Goal: Task Accomplishment & Management: Manage account settings

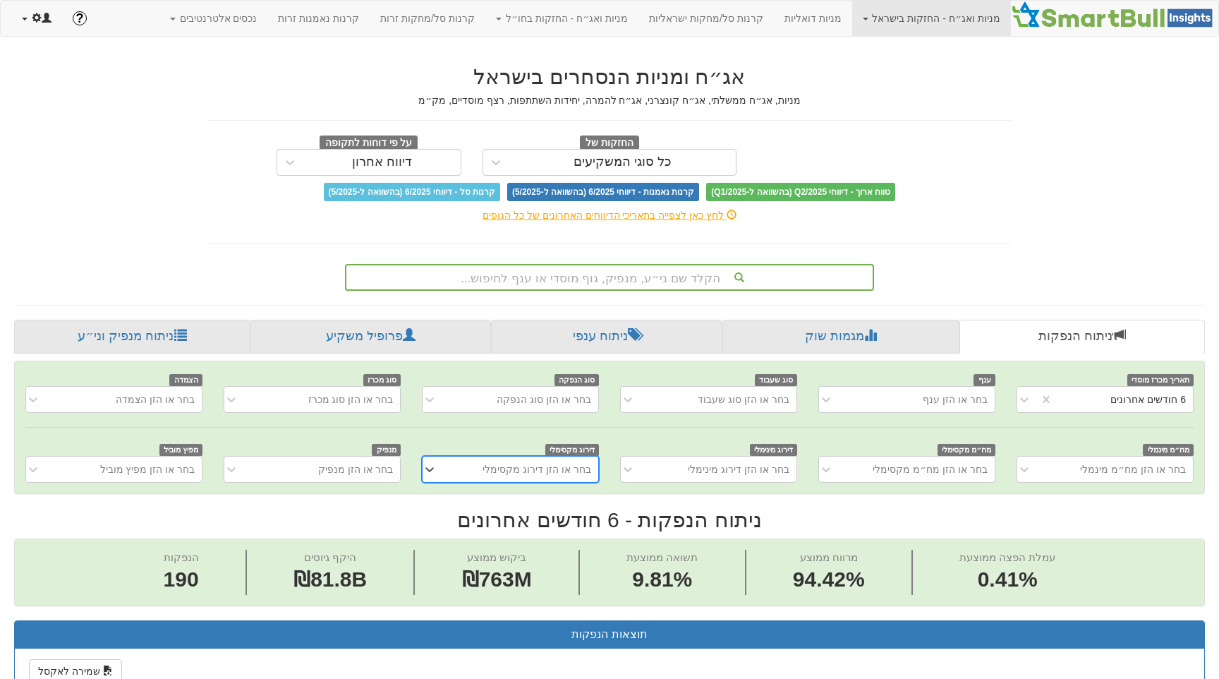
scroll to position [0, 2696]
click at [26, 19] on span at bounding box center [25, 19] width 6 height 3
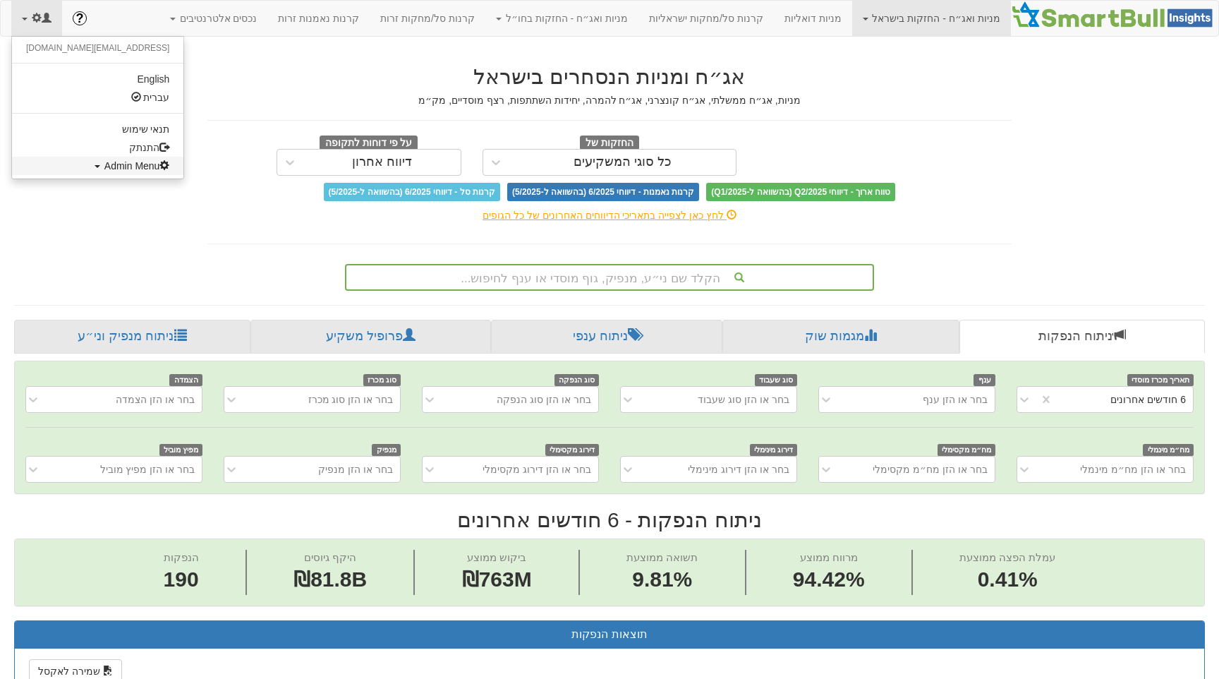
click at [104, 163] on span "Admin Menu" at bounding box center [137, 165] width 66 height 11
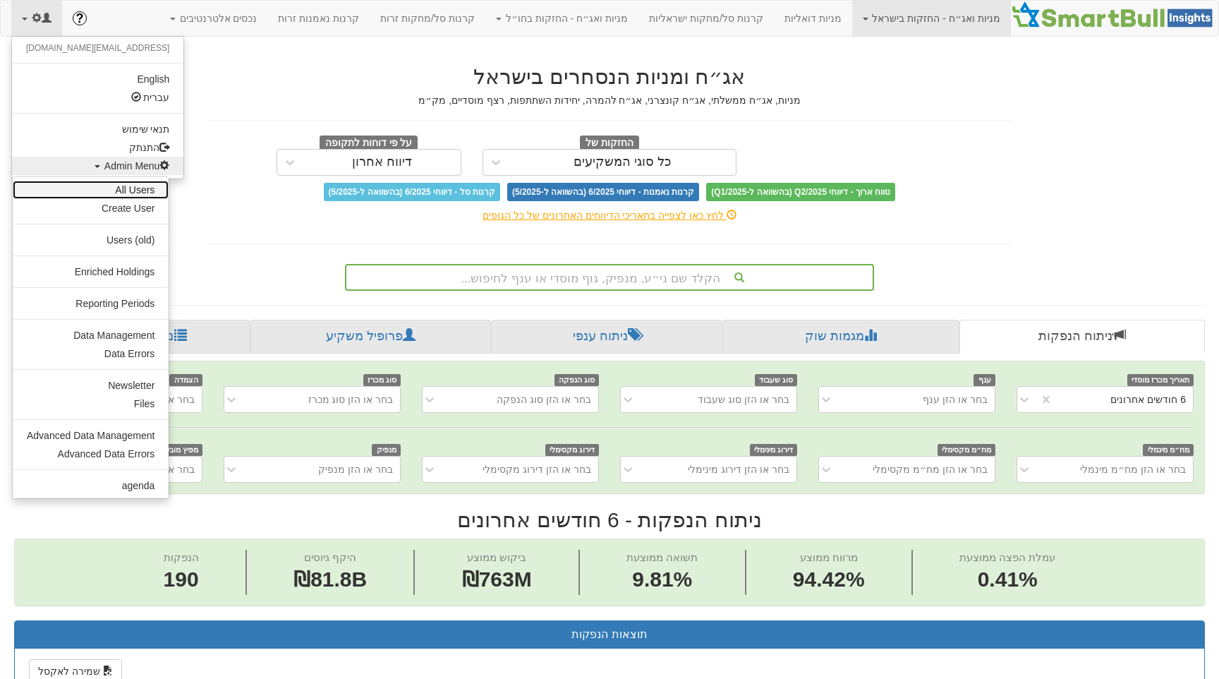
click at [117, 194] on link "All Users" at bounding box center [91, 190] width 156 height 18
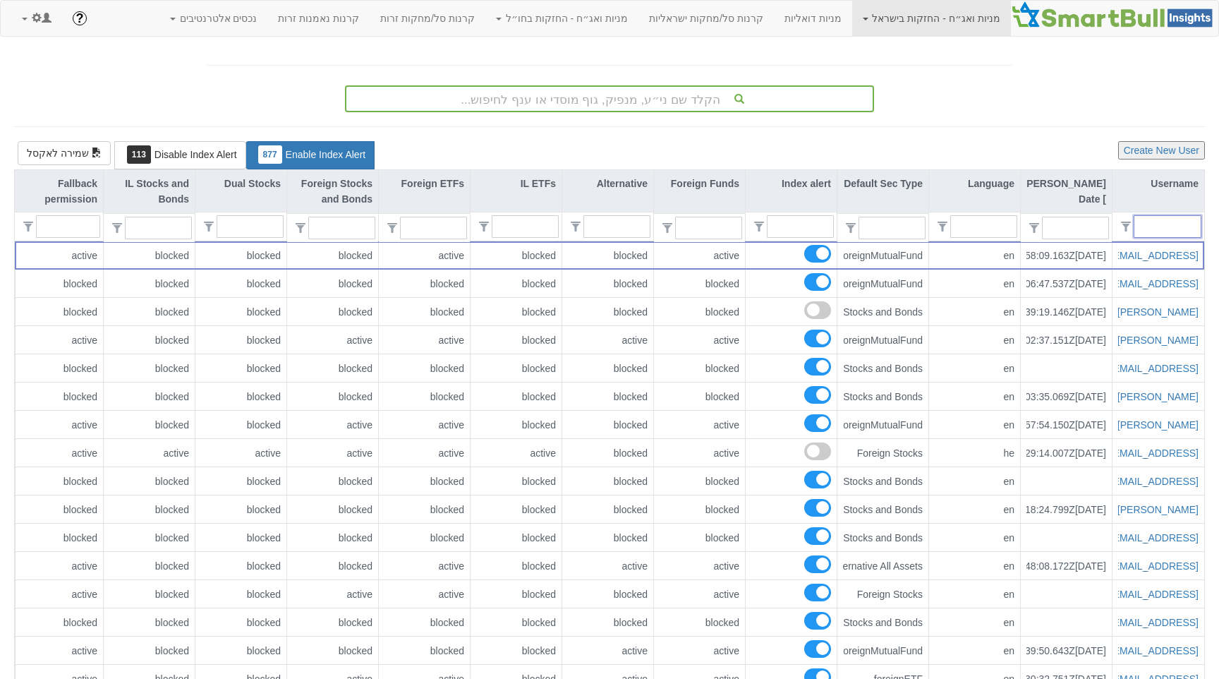
click at [1163, 227] on input "text" at bounding box center [1172, 226] width 55 height 21
paste input "[EMAIL_ADDRESS][DOMAIN_NAME]"
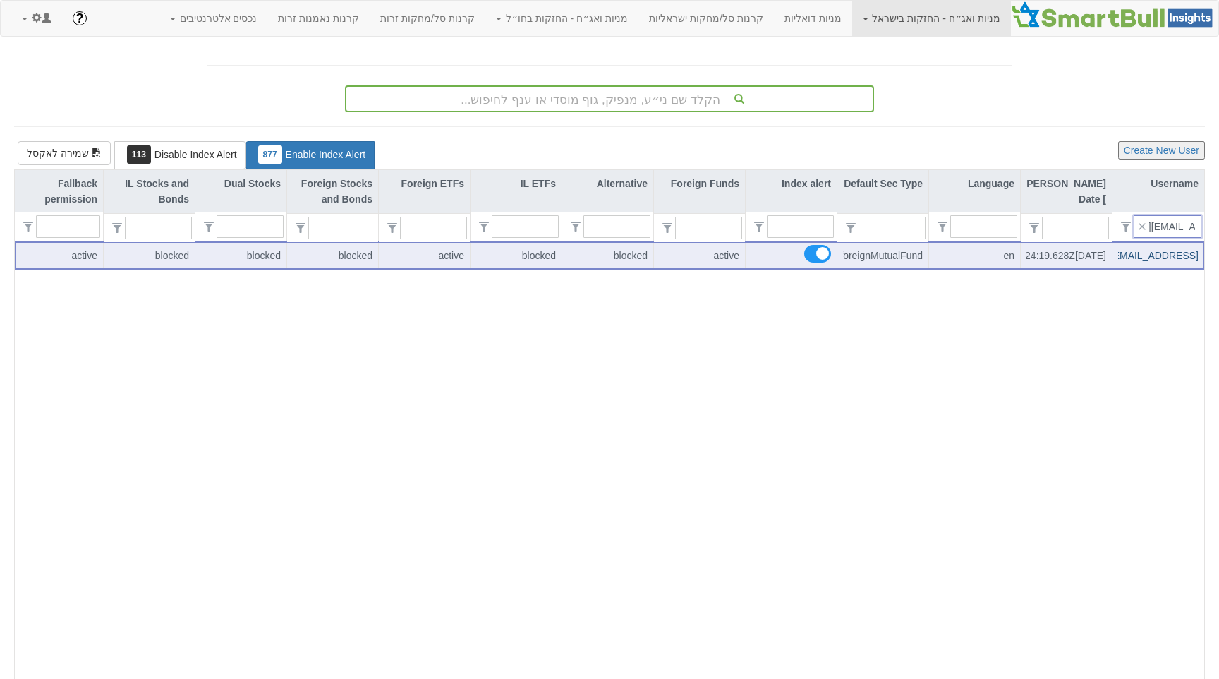
type input "[EMAIL_ADDRESS][DOMAIN_NAME]"
click at [1169, 250] on link "[EMAIL_ADDRESS][DOMAIN_NAME]" at bounding box center [1114, 255] width 167 height 11
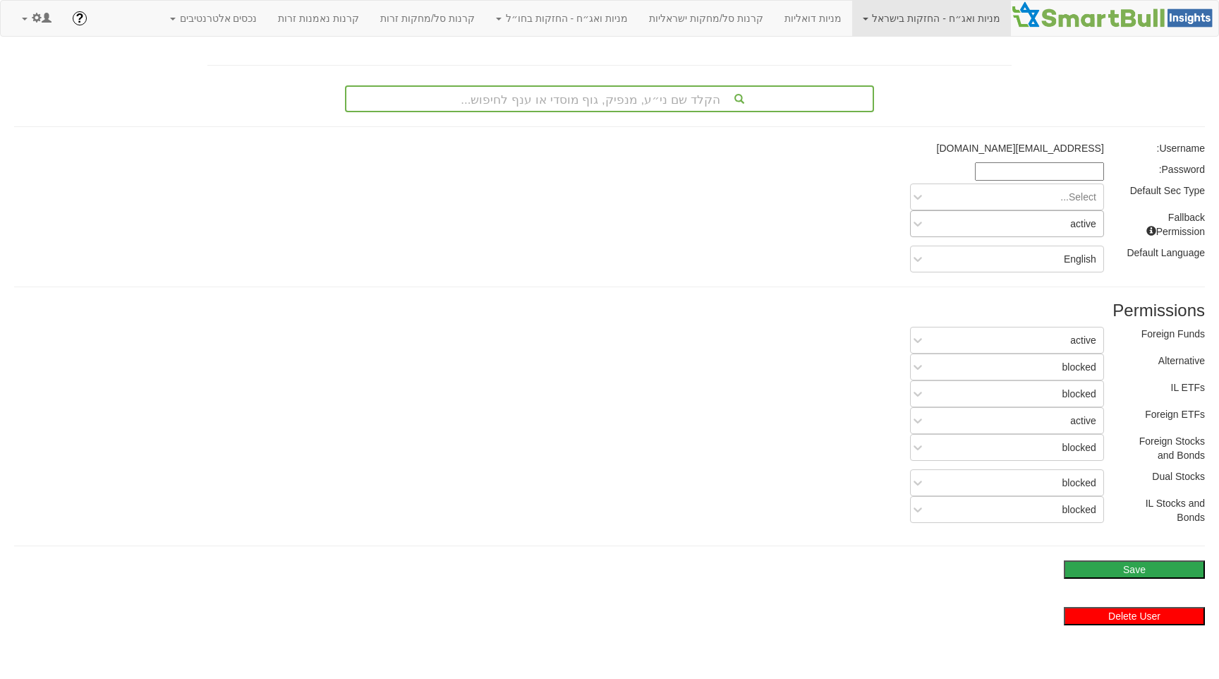
click at [1029, 217] on div "active" at bounding box center [1017, 223] width 171 height 23
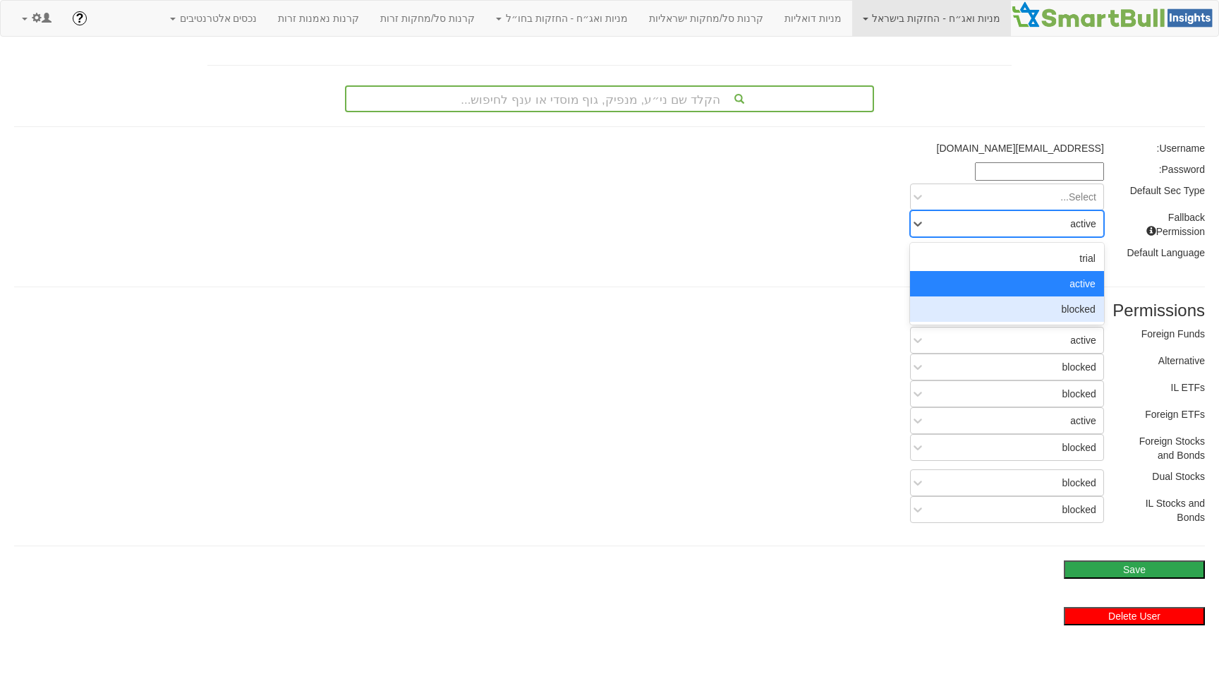
click at [1042, 303] on div "blocked" at bounding box center [1007, 308] width 194 height 25
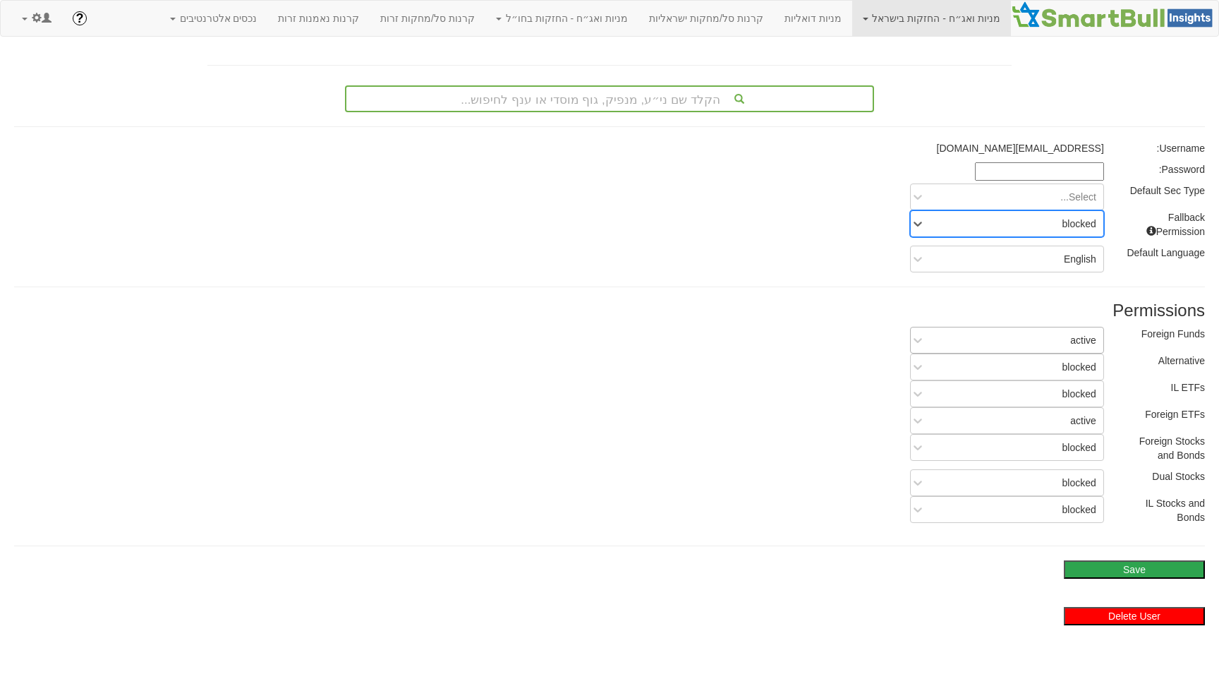
click at [1045, 343] on div "active" at bounding box center [1017, 340] width 171 height 23
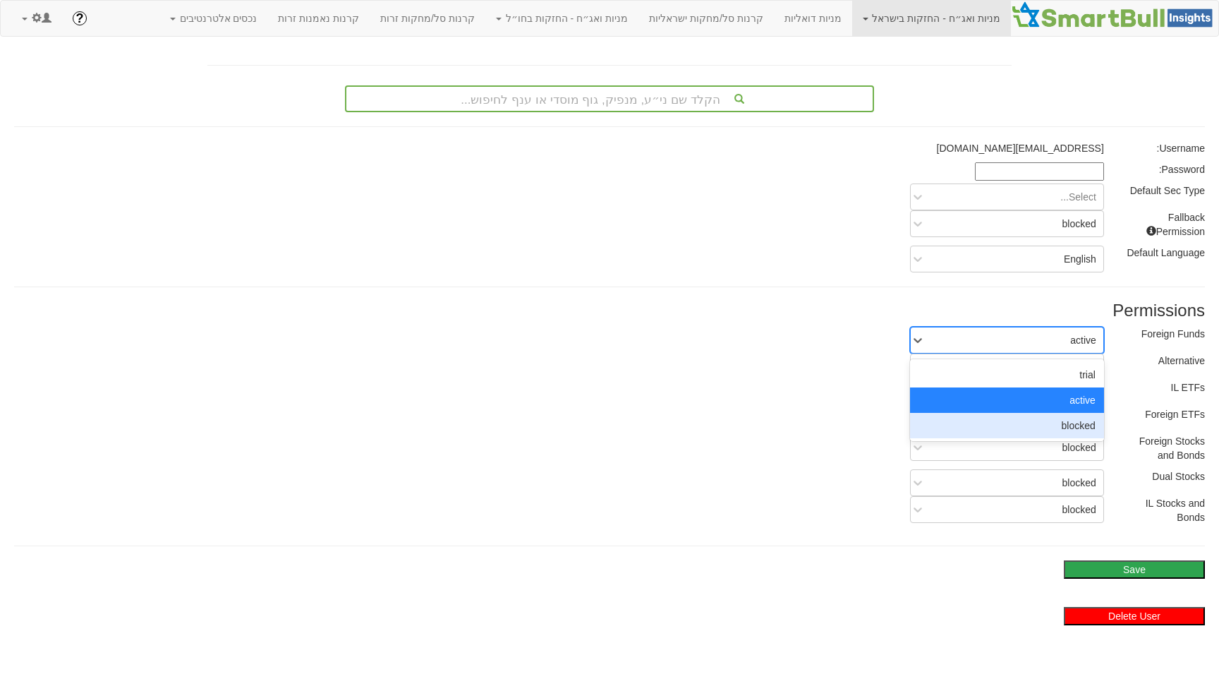
click at [1059, 422] on div "blocked" at bounding box center [1007, 425] width 194 height 25
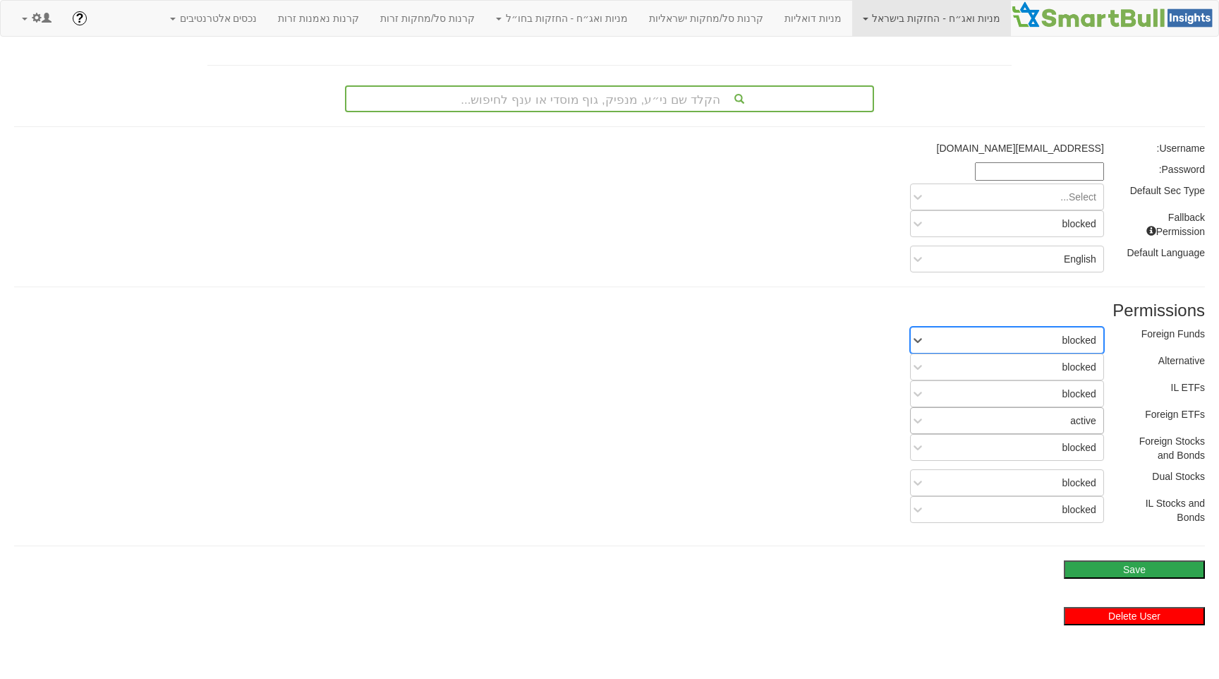
click at [1061, 425] on div "active" at bounding box center [1017, 420] width 171 height 23
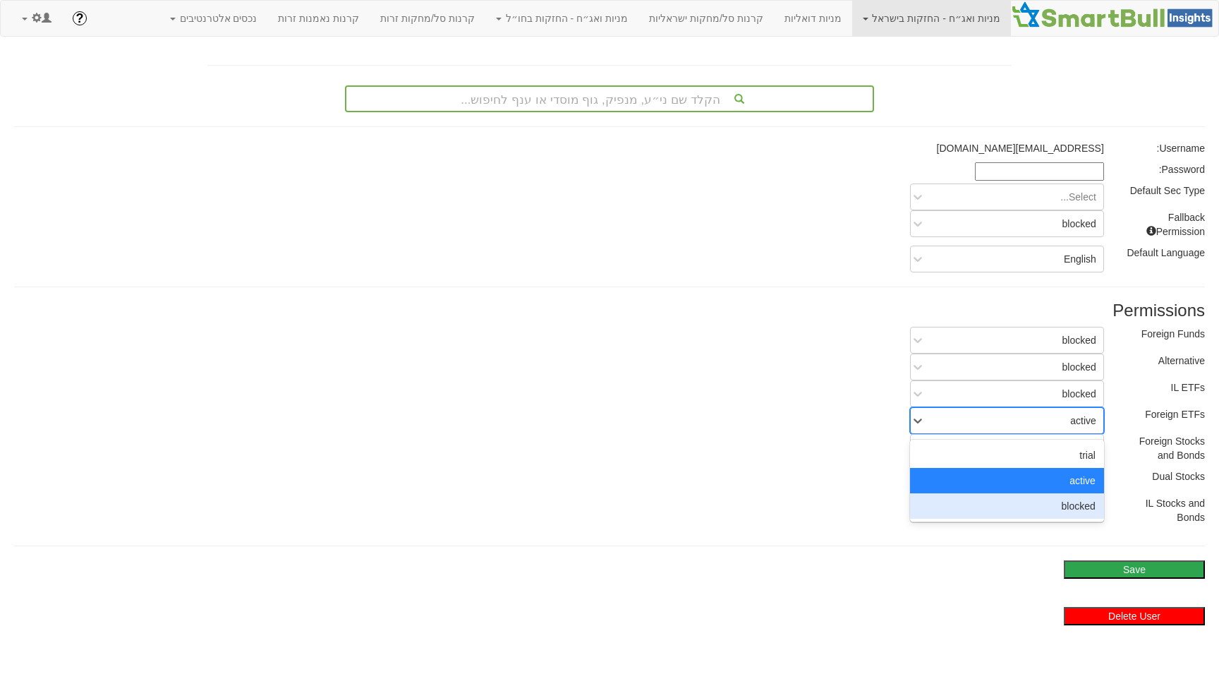
click at [1075, 513] on div "blocked" at bounding box center [1007, 505] width 194 height 25
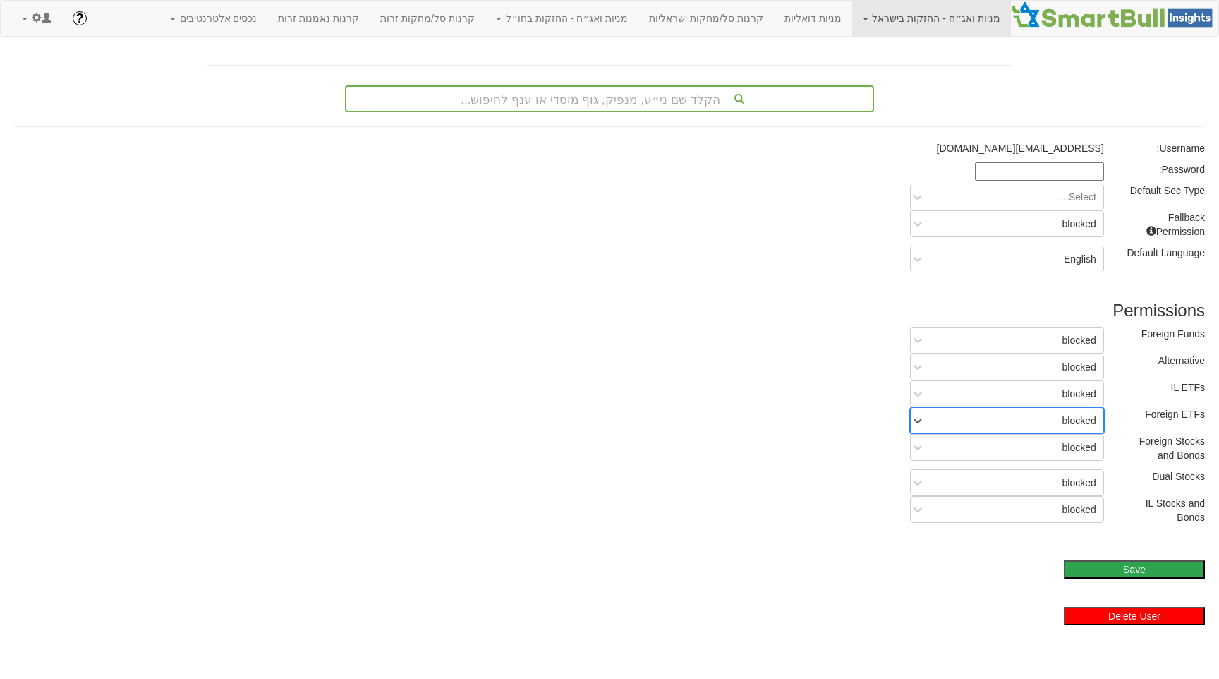
click at [1121, 568] on button "Save" at bounding box center [1134, 569] width 141 height 18
